Goal: Information Seeking & Learning: Learn about a topic

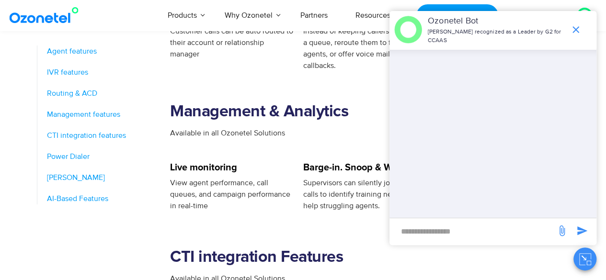
scroll to position [919, 0]
click at [359, 90] on section "Management & Analytics Available in all Ozonetel Solutions" at bounding box center [369, 117] width 399 height 91
click at [269, 68] on div "Sticky Agent Customer calls can be auto routed to their account or relationship…" at bounding box center [231, 41] width 123 height 60
click at [577, 29] on icon "end chat or minimize" at bounding box center [575, 29] width 11 height 11
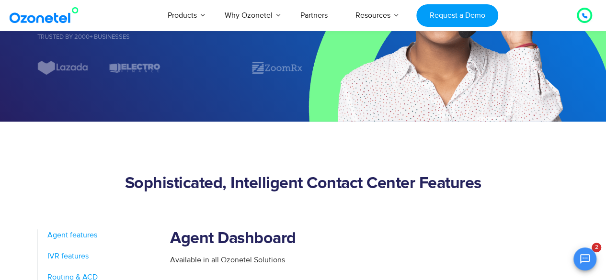
scroll to position [208, 0]
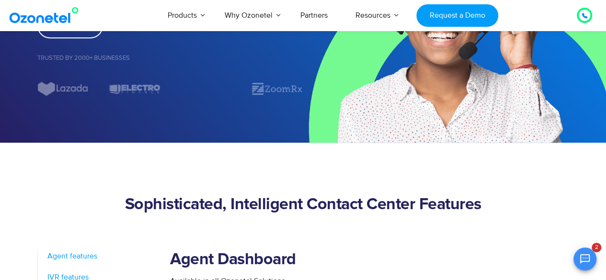
click at [590, 248] on span "2" at bounding box center [584, 259] width 23 height 23
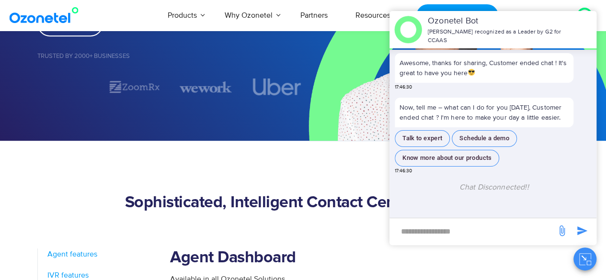
scroll to position [210, 0]
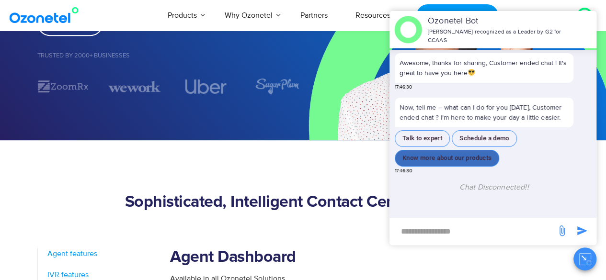
click at [477, 158] on button "Know more about our products" at bounding box center [446, 158] width 104 height 17
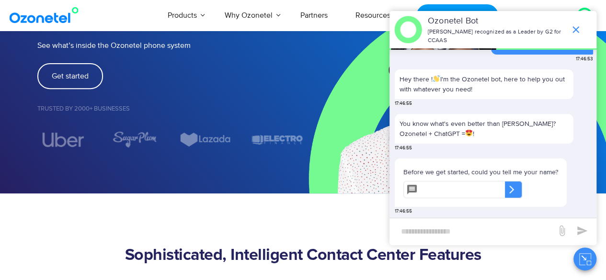
scroll to position [157, 0]
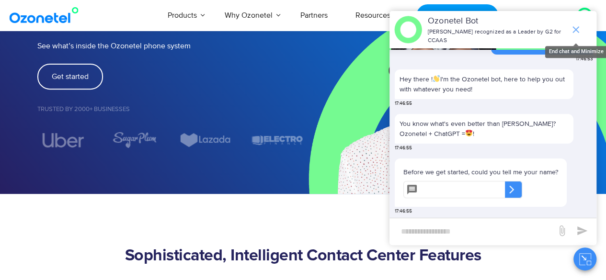
click at [573, 31] on icon "end chat or minimize" at bounding box center [575, 29] width 7 height 7
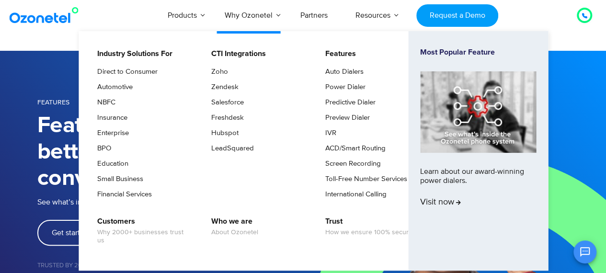
scroll to position [0, 0]
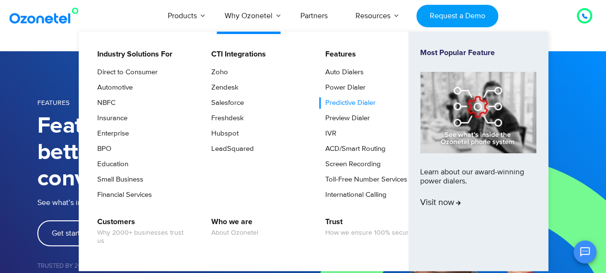
click at [366, 101] on link "Predictive Dialer" at bounding box center [348, 102] width 58 height 11
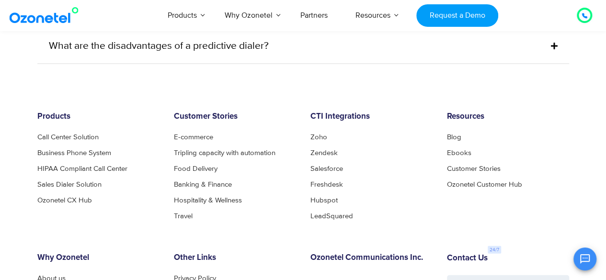
scroll to position [4643, 0]
